Goal: Check status: Check status

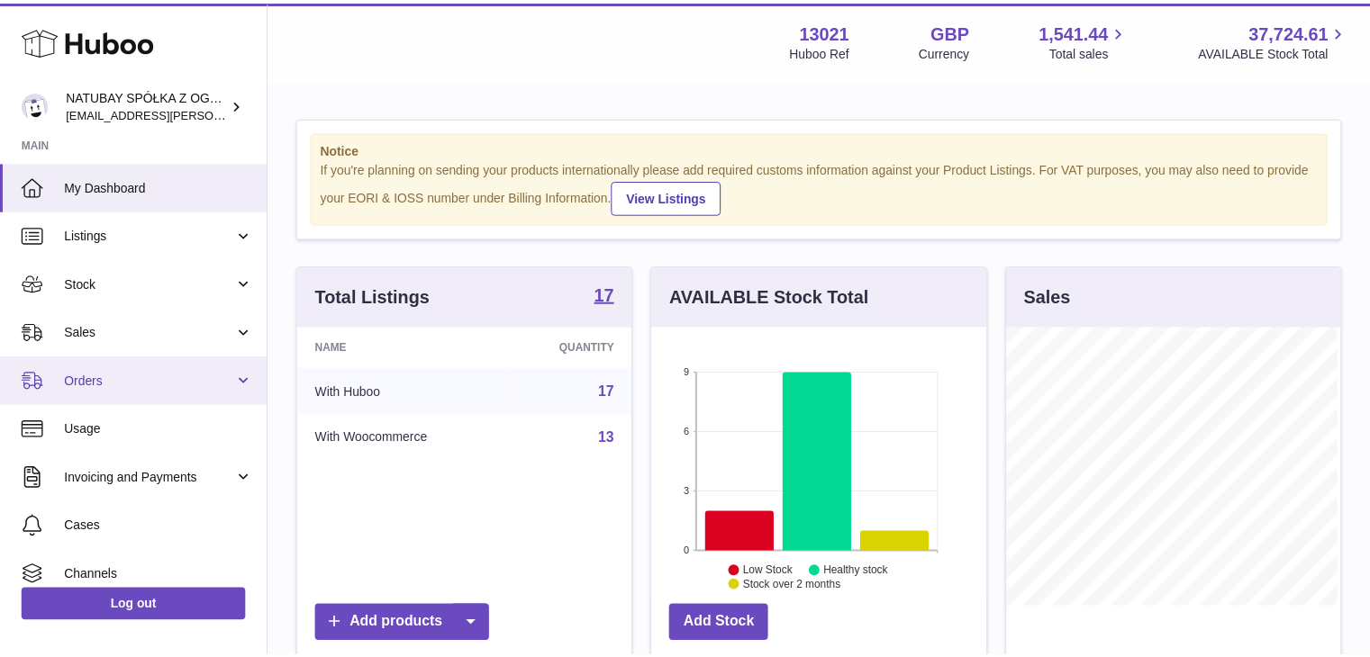
scroll to position [281, 338]
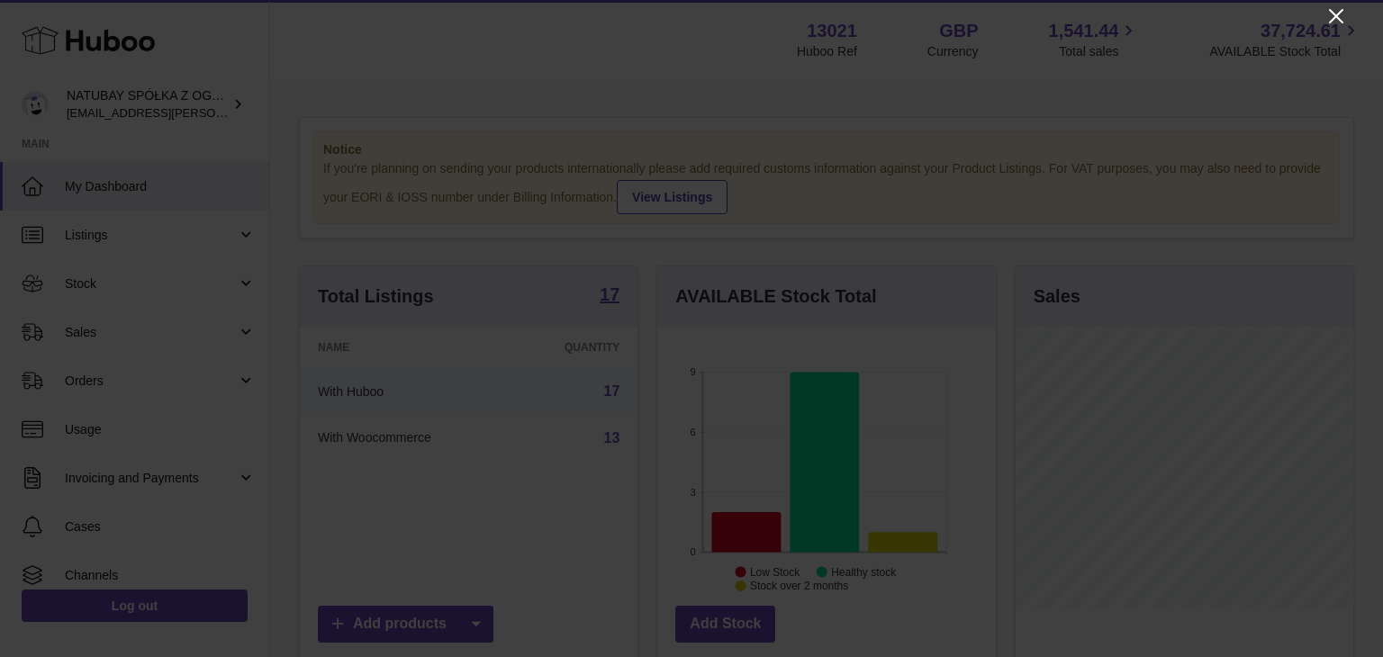
click at [1338, 23] on icon "Close" at bounding box center [1337, 16] width 22 height 22
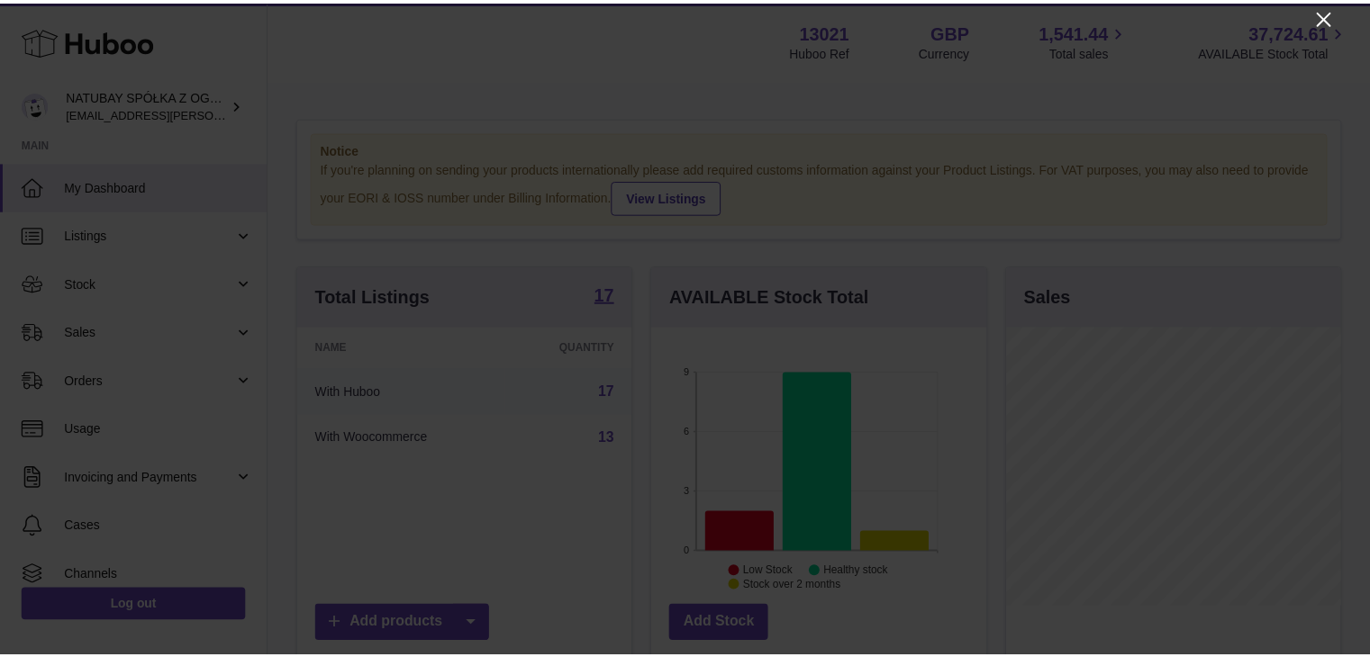
scroll to position [900270, 900217]
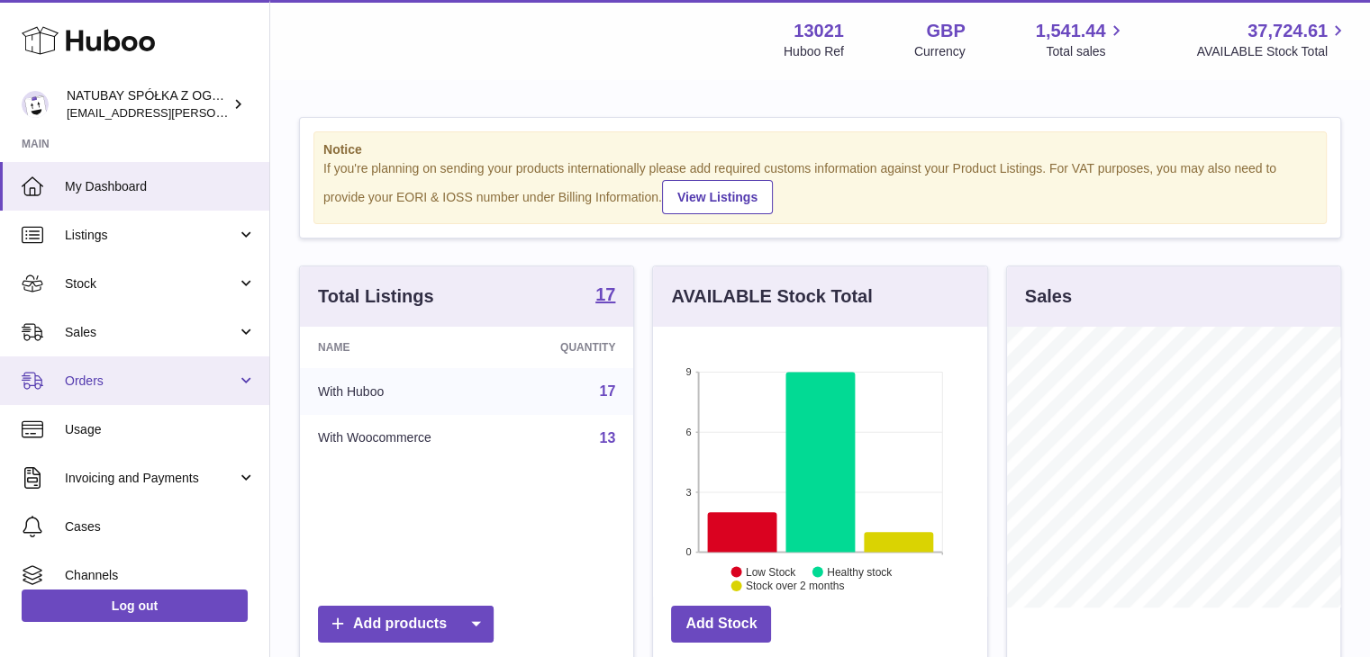
click at [191, 383] on span "Orders" at bounding box center [151, 381] width 172 height 17
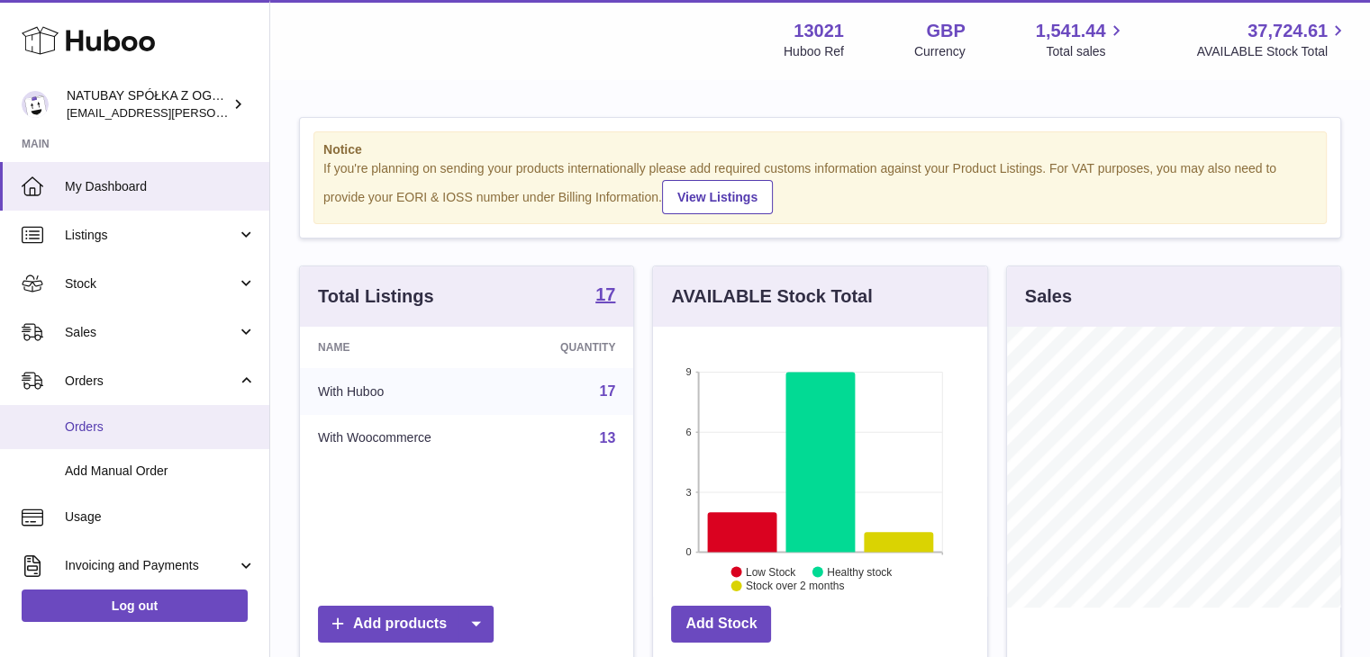
click at [176, 433] on span "Orders" at bounding box center [160, 427] width 191 height 17
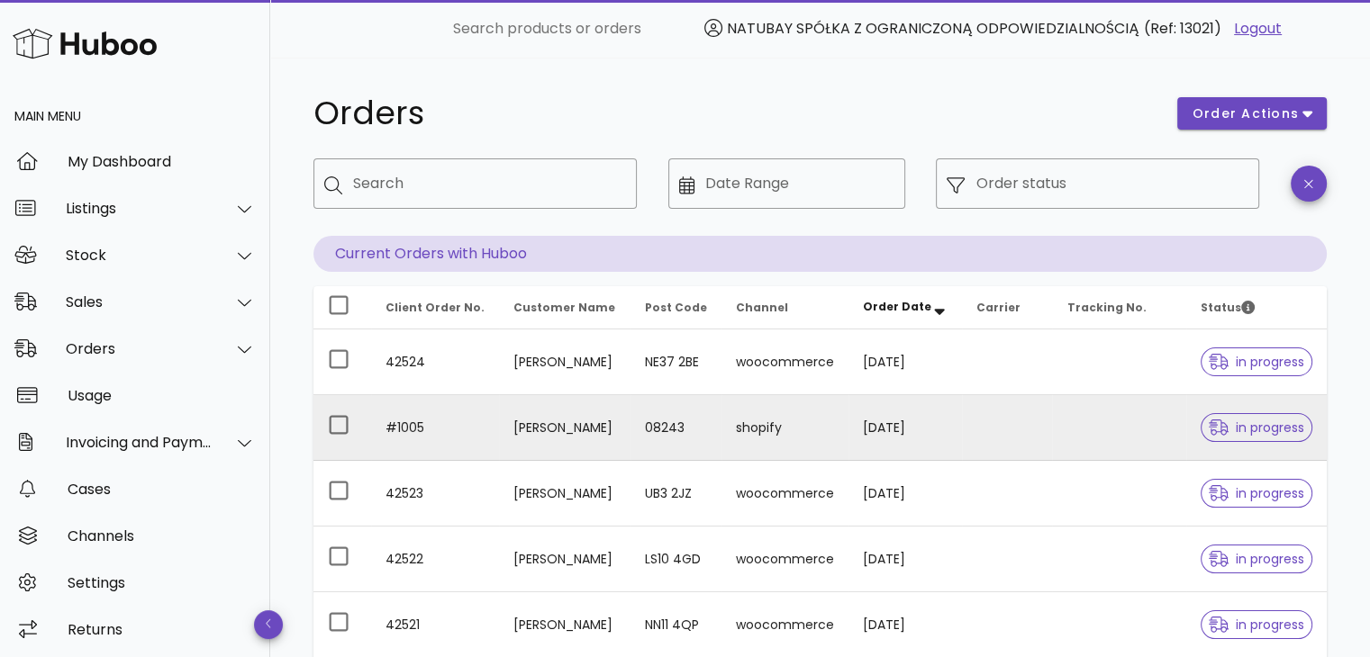
click at [520, 431] on td "[PERSON_NAME]" at bounding box center [564, 428] width 131 height 66
click at [405, 427] on td "#1005" at bounding box center [435, 428] width 128 height 66
